Goal: Information Seeking & Learning: Learn about a topic

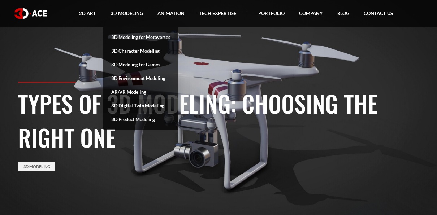
click at [138, 104] on link "3D Digital Twin Modeling" at bounding box center [140, 106] width 75 height 14
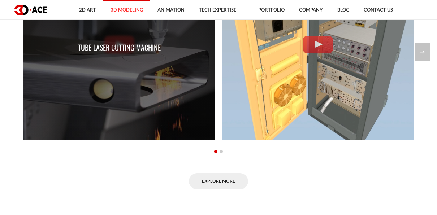
scroll to position [625, 0]
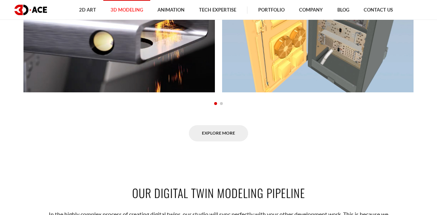
click at [221, 103] on span "Go to slide 2" at bounding box center [221, 103] width 3 height 3
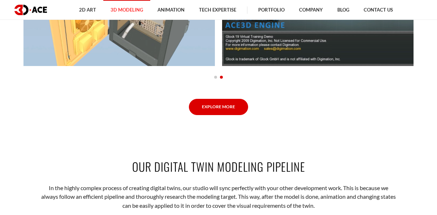
scroll to position [650, 0]
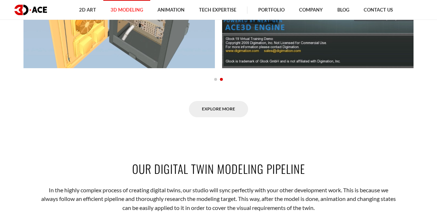
click at [217, 109] on link "Explore More" at bounding box center [218, 109] width 59 height 16
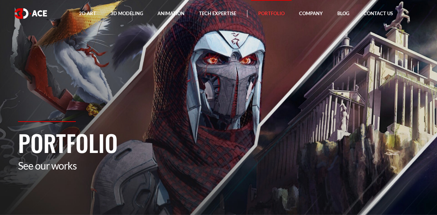
click at [226, 151] on h1 "Portfolio" at bounding box center [218, 143] width 401 height 34
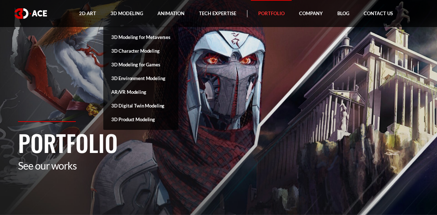
click at [130, 51] on link "3D Character Modeling" at bounding box center [140, 51] width 75 height 14
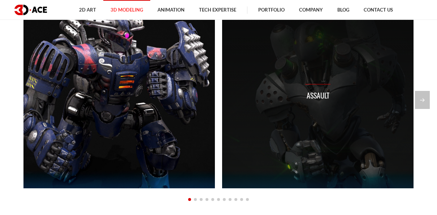
scroll to position [529, 0]
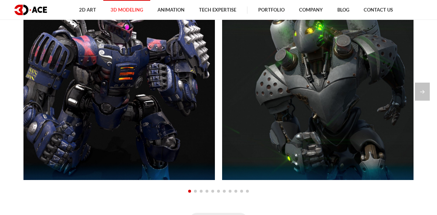
click at [195, 191] on span "Go to slide 2" at bounding box center [195, 191] width 3 height 3
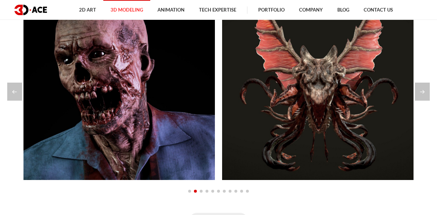
click at [201, 191] on span "Go to slide 3" at bounding box center [201, 191] width 3 height 3
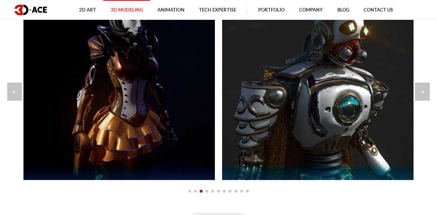
click at [205, 191] on span "Go to slide 4" at bounding box center [206, 191] width 3 height 3
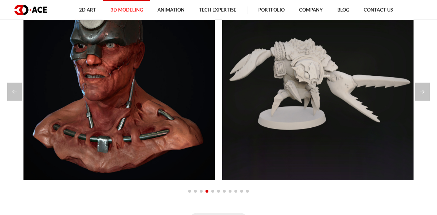
click at [213, 190] on span "Go to slide 5" at bounding box center [212, 191] width 3 height 3
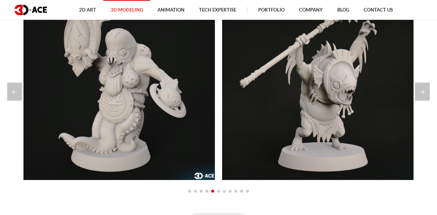
click at [217, 190] on span "Go to slide 6" at bounding box center [218, 191] width 3 height 3
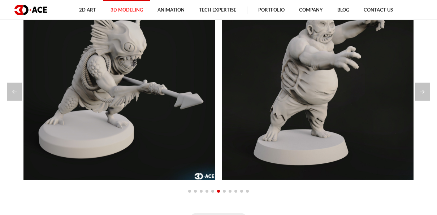
click at [224, 191] on span "Go to slide 7" at bounding box center [224, 191] width 3 height 3
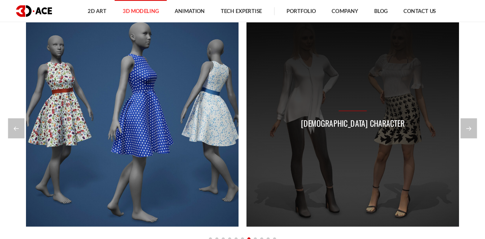
scroll to position [505, 0]
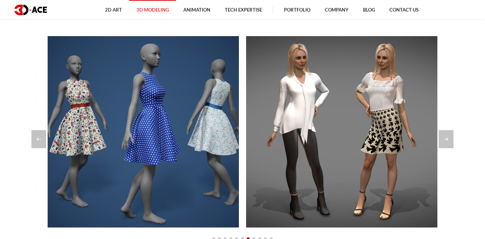
click at [254, 215] on div at bounding box center [243, 238] width 390 height 8
click at [436, 140] on div "Next slide" at bounding box center [446, 139] width 15 height 18
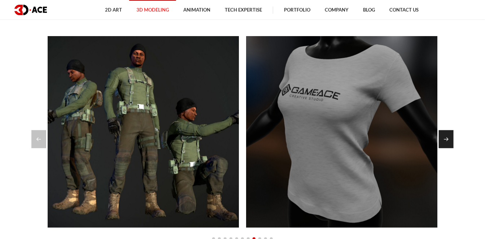
click at [436, 140] on div "Next slide" at bounding box center [446, 139] width 15 height 18
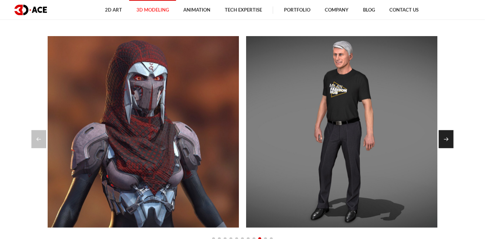
click at [436, 140] on div "Next slide" at bounding box center [446, 139] width 15 height 18
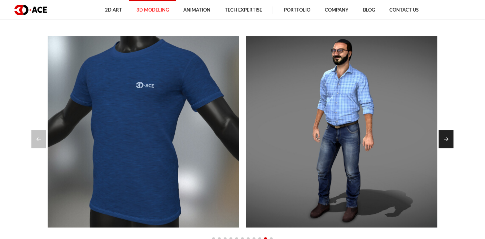
click at [436, 140] on div "Next slide" at bounding box center [446, 139] width 15 height 18
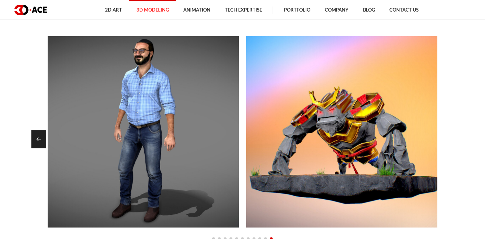
click at [39, 139] on div "Previous slide" at bounding box center [38, 139] width 15 height 18
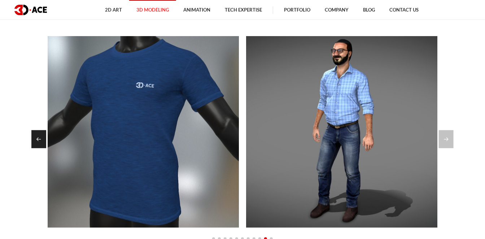
click at [39, 139] on div "Previous slide" at bounding box center [38, 139] width 15 height 18
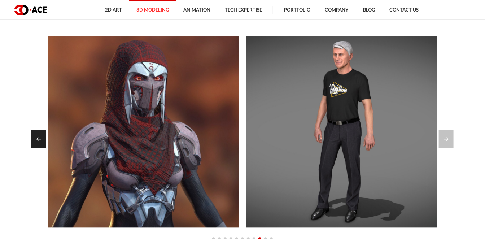
click at [39, 139] on div "Previous slide" at bounding box center [38, 139] width 15 height 18
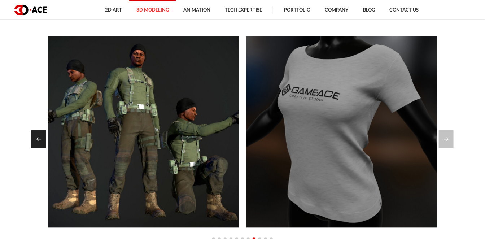
click at [39, 139] on div "Previous slide" at bounding box center [38, 139] width 15 height 18
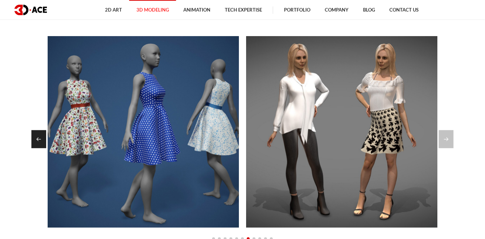
click at [39, 139] on div "Previous slide" at bounding box center [38, 139] width 15 height 18
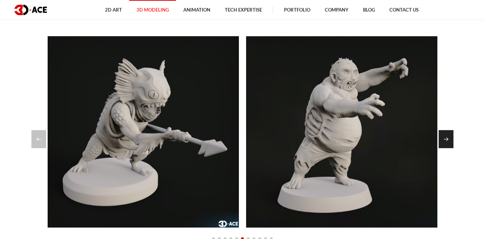
click at [436, 140] on div "Next slide" at bounding box center [446, 139] width 15 height 18
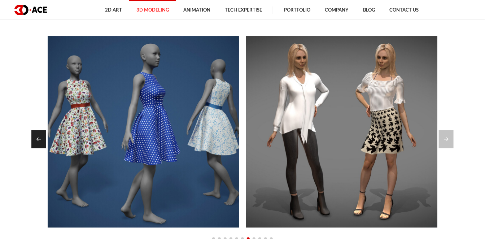
click at [35, 140] on div "Previous slide" at bounding box center [38, 139] width 15 height 18
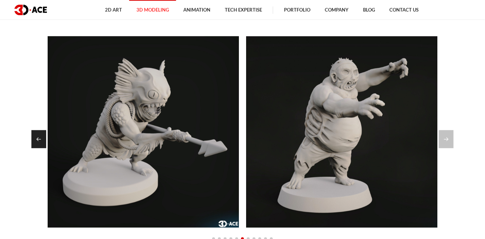
click at [35, 140] on div "Previous slide" at bounding box center [38, 139] width 15 height 18
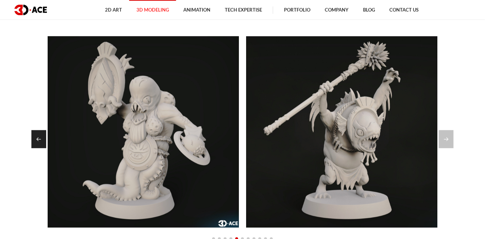
click at [35, 140] on div "Previous slide" at bounding box center [38, 139] width 15 height 18
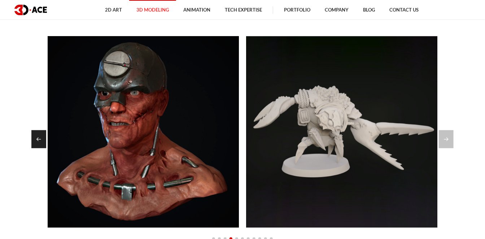
click at [35, 140] on div "Previous slide" at bounding box center [38, 139] width 15 height 18
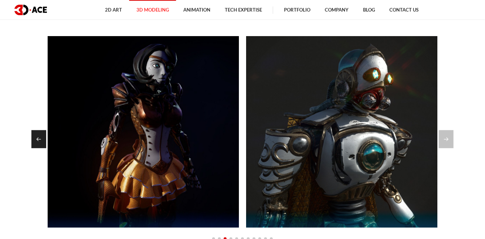
click at [35, 140] on div "Previous slide" at bounding box center [38, 139] width 15 height 18
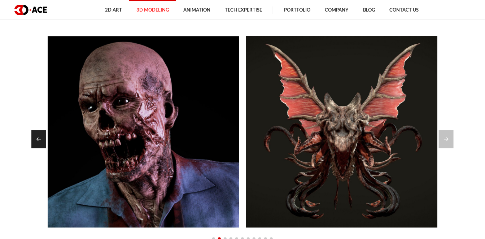
click at [35, 140] on div "Previous slide" at bounding box center [38, 139] width 15 height 18
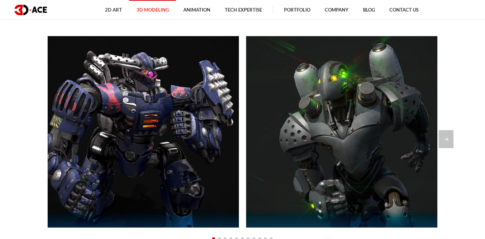
click at [35, 140] on div at bounding box center [242, 139] width 422 height 18
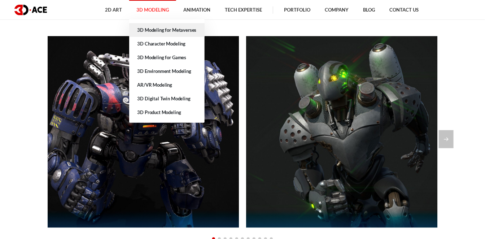
click at [159, 30] on link "3D Modeling for Metaverses" at bounding box center [166, 30] width 75 height 14
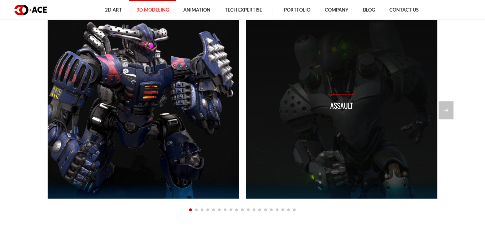
scroll to position [535, 0]
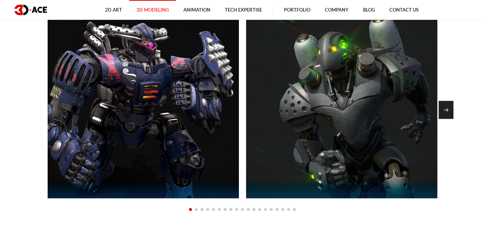
click at [447, 109] on div "Next slide" at bounding box center [446, 110] width 15 height 18
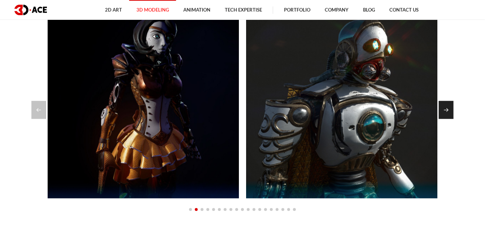
click at [447, 109] on div "Next slide" at bounding box center [446, 110] width 15 height 18
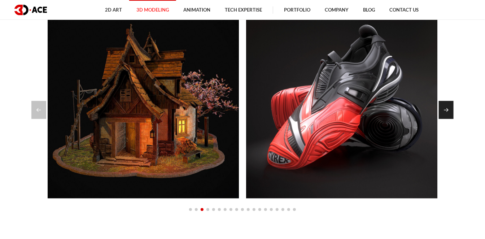
click at [447, 109] on div "Next slide" at bounding box center [446, 110] width 15 height 18
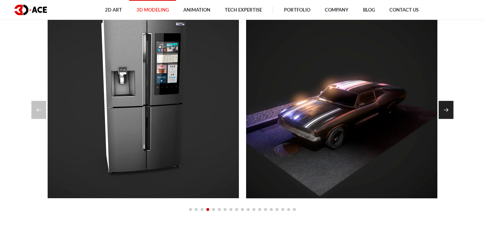
click at [447, 109] on div "Next slide" at bounding box center [446, 110] width 15 height 18
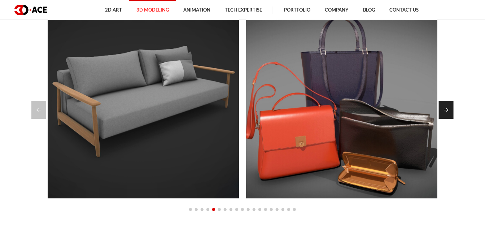
click at [447, 109] on div "Next slide" at bounding box center [446, 110] width 15 height 18
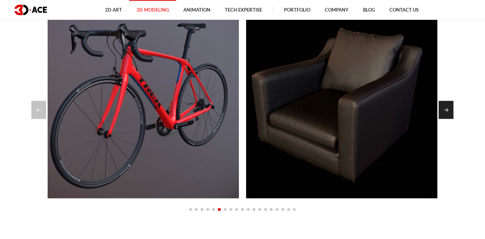
click at [447, 109] on div "Next slide" at bounding box center [446, 110] width 15 height 18
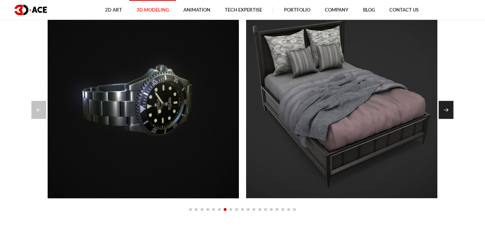
click at [447, 109] on div "Next slide" at bounding box center [446, 110] width 15 height 18
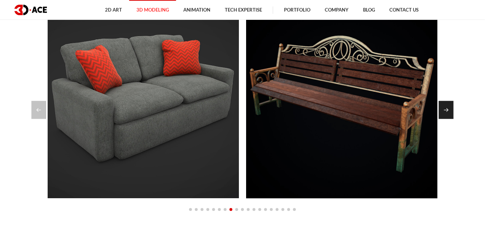
click at [447, 109] on div "Next slide" at bounding box center [446, 110] width 15 height 18
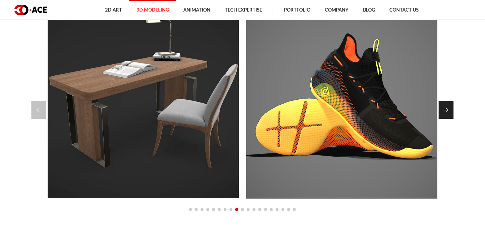
click at [445, 110] on div "Next slide" at bounding box center [446, 110] width 15 height 18
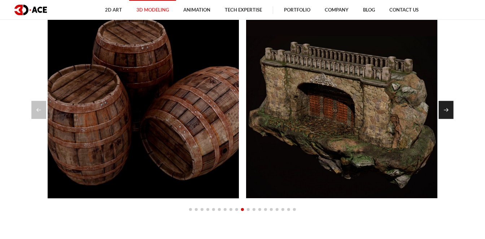
click at [445, 110] on div "Next slide" at bounding box center [446, 110] width 15 height 18
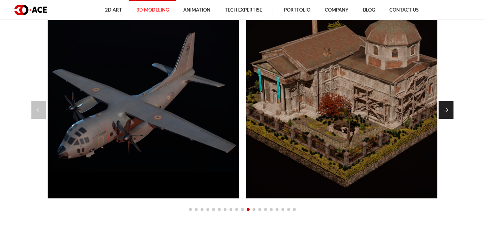
click at [448, 110] on div "Next slide" at bounding box center [446, 110] width 15 height 18
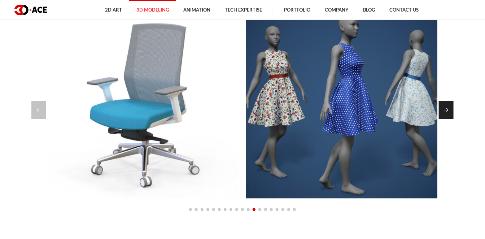
click at [447, 109] on div "Next slide" at bounding box center [446, 110] width 15 height 18
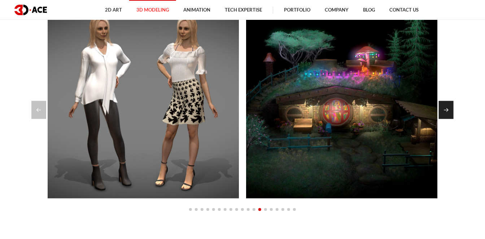
click at [447, 109] on div "Next slide" at bounding box center [446, 110] width 15 height 18
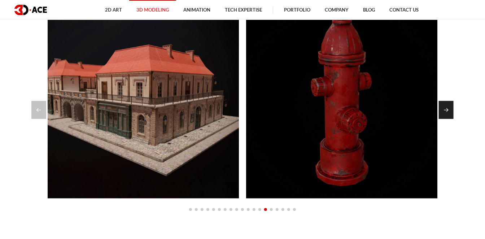
click at [447, 109] on div "Next slide" at bounding box center [446, 110] width 15 height 18
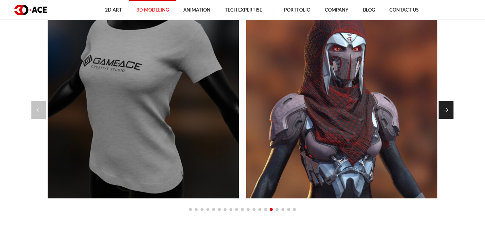
click at [447, 109] on div "Next slide" at bounding box center [446, 110] width 15 height 18
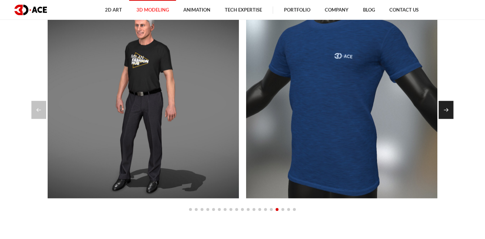
click at [447, 109] on div "Next slide" at bounding box center [446, 110] width 15 height 18
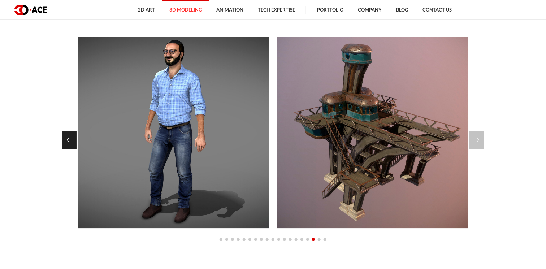
click at [68, 137] on div "Previous slide" at bounding box center [69, 140] width 15 height 18
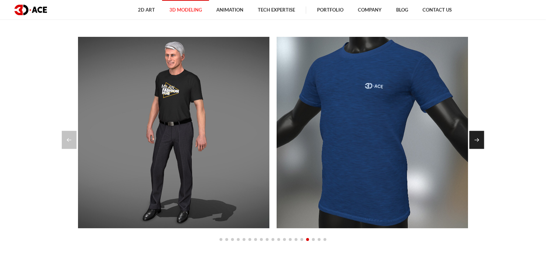
click at [475, 140] on div "Next slide" at bounding box center [476, 140] width 15 height 18
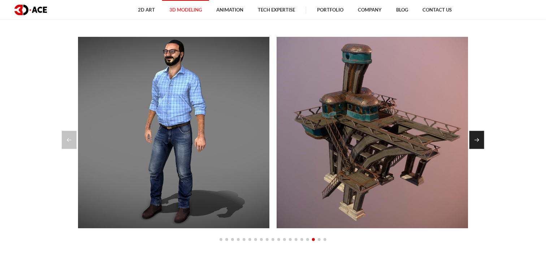
click at [475, 140] on div "Next slide" at bounding box center [476, 140] width 15 height 18
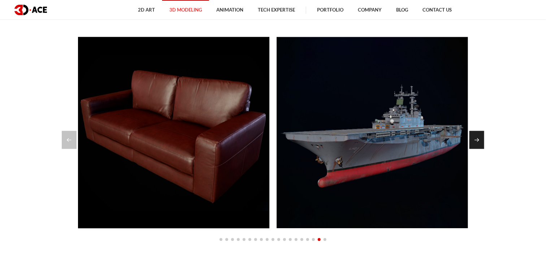
click at [479, 140] on div "Next slide" at bounding box center [476, 140] width 15 height 18
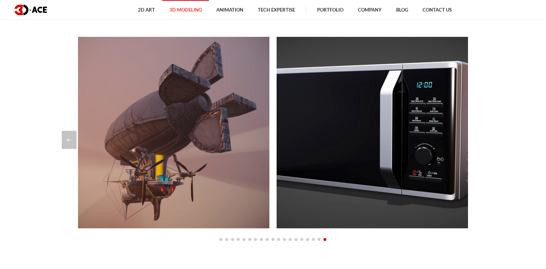
click at [221, 239] on span "Go to slide 1" at bounding box center [220, 239] width 3 height 3
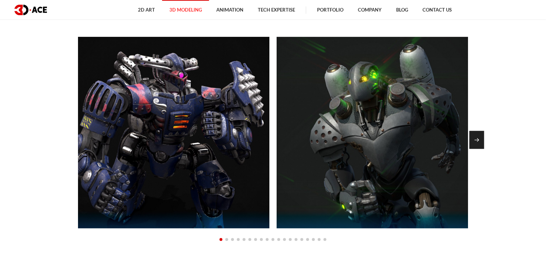
click at [478, 140] on div "Next slide" at bounding box center [476, 140] width 15 height 18
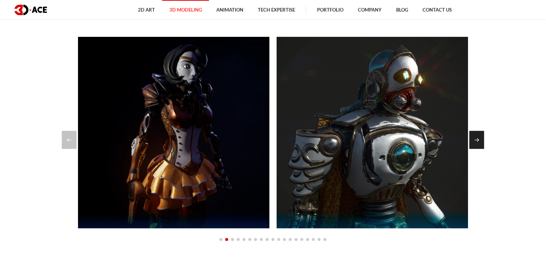
click at [478, 140] on div "Next slide" at bounding box center [476, 140] width 15 height 18
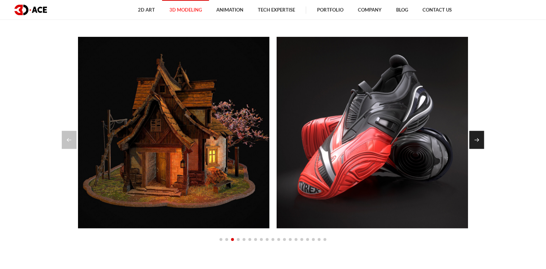
click at [478, 140] on div "Next slide" at bounding box center [476, 140] width 15 height 18
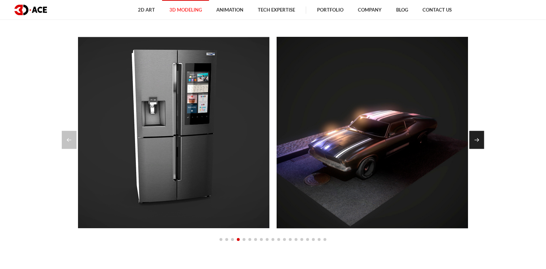
click at [478, 140] on div "Next slide" at bounding box center [476, 140] width 15 height 18
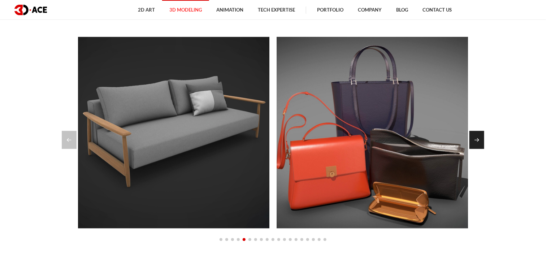
click at [478, 140] on div "Next slide" at bounding box center [476, 140] width 15 height 18
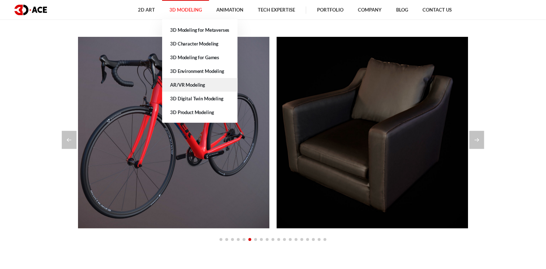
click at [182, 82] on link "AR/VR Modeling" at bounding box center [199, 85] width 75 height 14
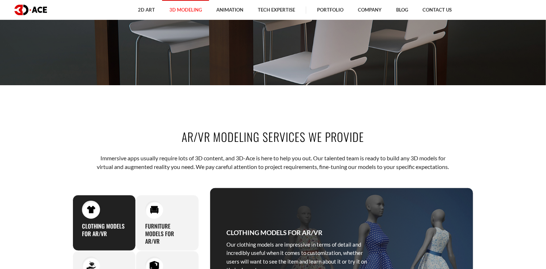
scroll to position [301, 0]
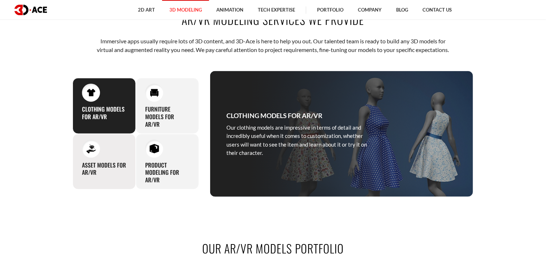
click at [98, 175] on h3 "Asset models for AR/VR" at bounding box center [104, 168] width 44 height 15
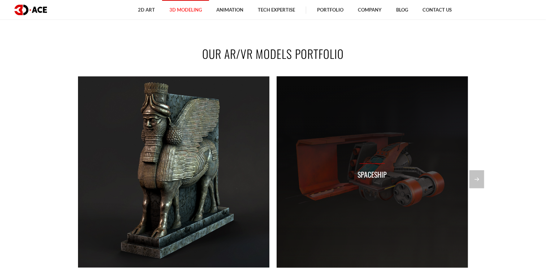
scroll to position [511, 0]
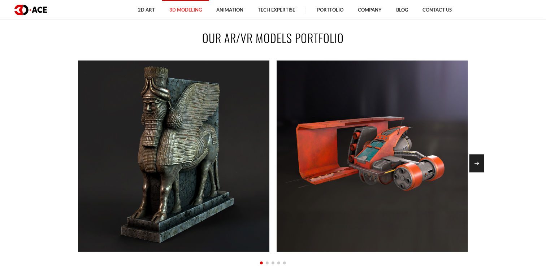
click at [478, 173] on div "Next slide" at bounding box center [476, 163] width 15 height 18
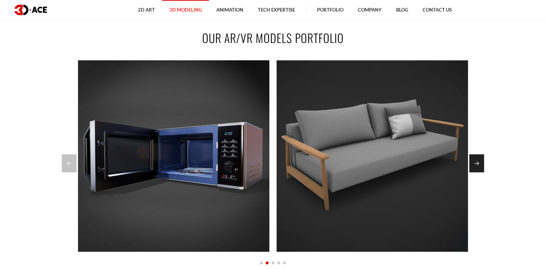
click at [478, 173] on div "Next slide" at bounding box center [476, 163] width 15 height 18
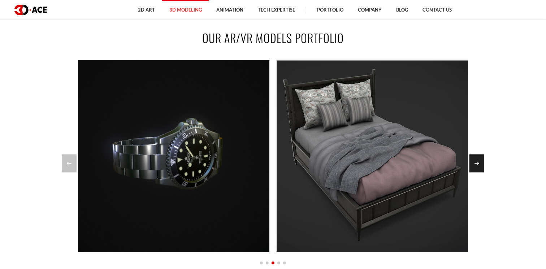
click at [478, 173] on div "Next slide" at bounding box center [476, 163] width 15 height 18
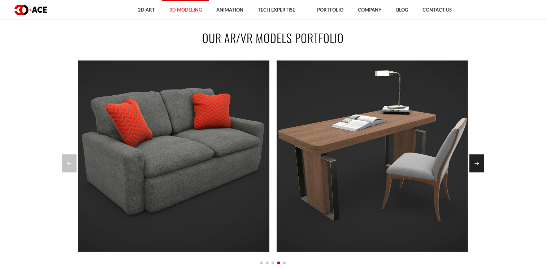
click at [478, 173] on div "Next slide" at bounding box center [476, 163] width 15 height 18
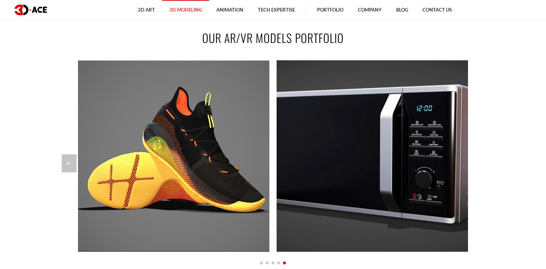
click at [478, 173] on div at bounding box center [273, 163] width 422 height 18
click at [68, 170] on div "Previous slide" at bounding box center [69, 163] width 15 height 18
